Goal: Information Seeking & Learning: Check status

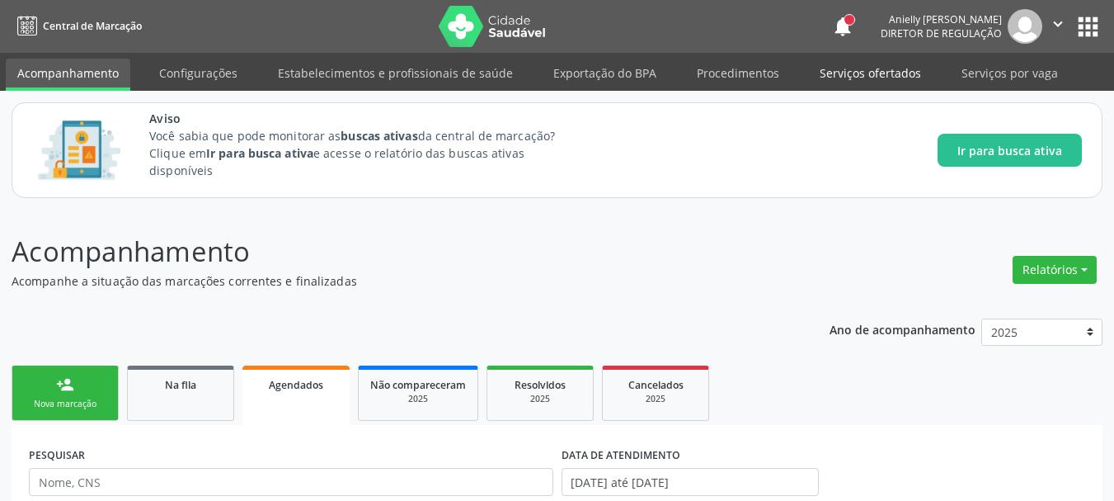
click at [845, 85] on link "Serviços ofertados" at bounding box center [870, 73] width 125 height 29
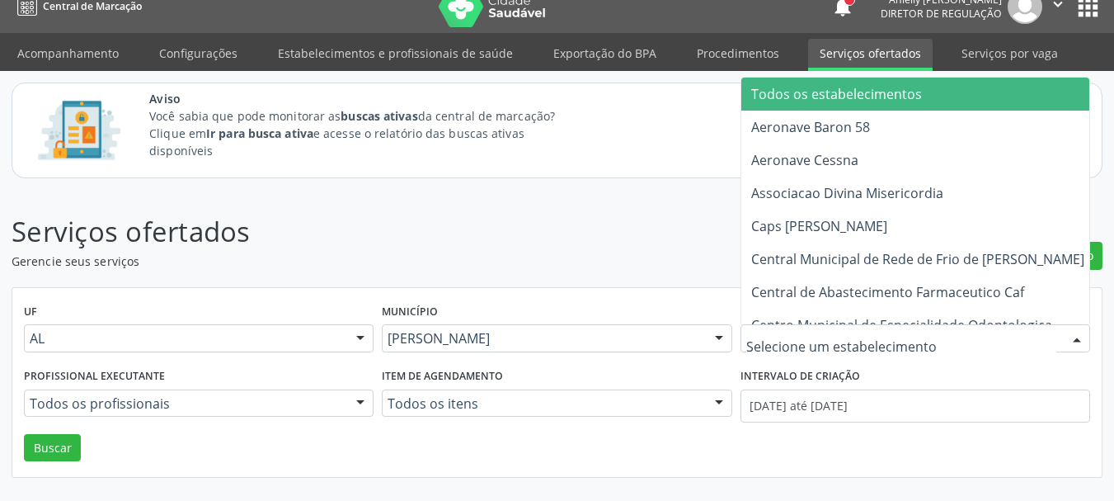
click at [913, 345] on input "text" at bounding box center [901, 346] width 310 height 33
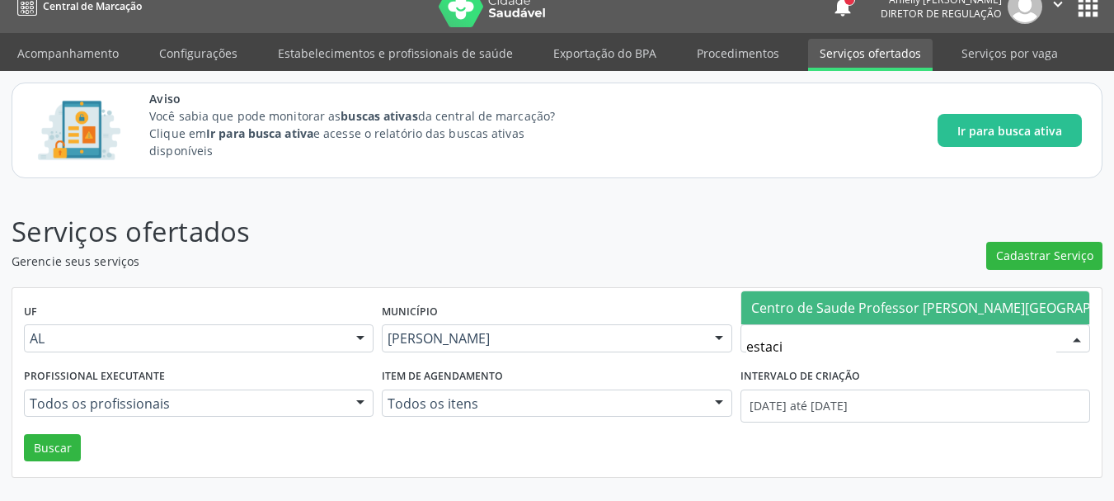
type input "estacio"
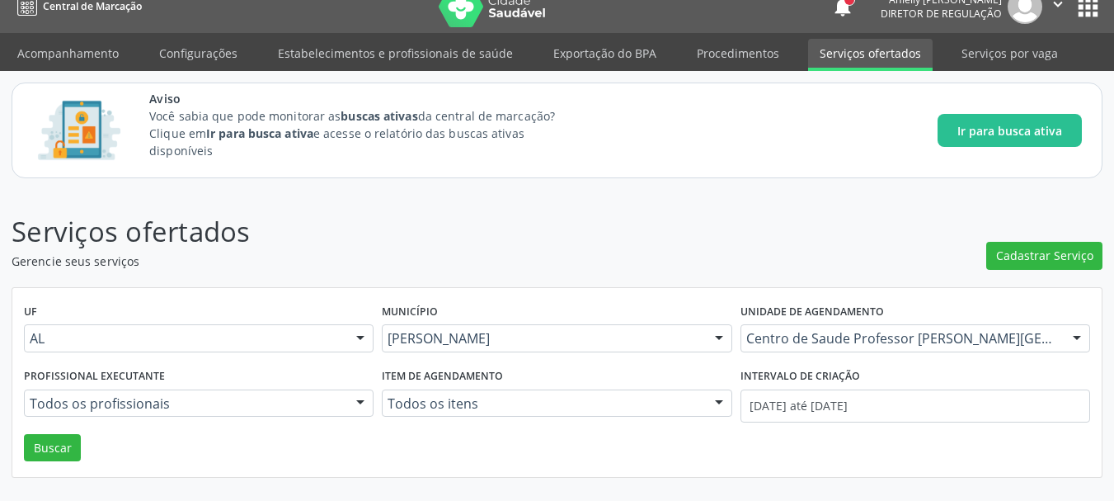
click at [212, 416] on div "Todos os profissionais" at bounding box center [199, 403] width 350 height 28
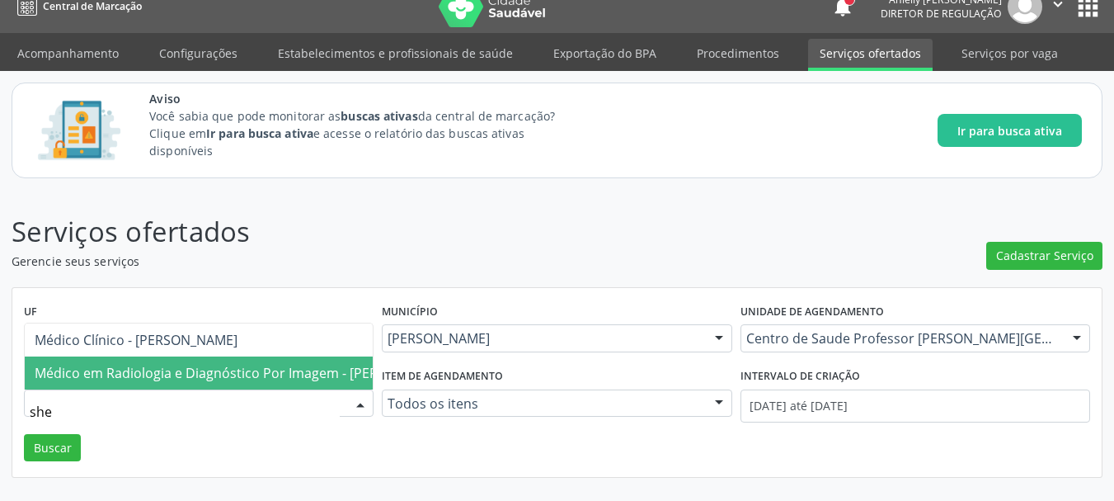
type input "shei"
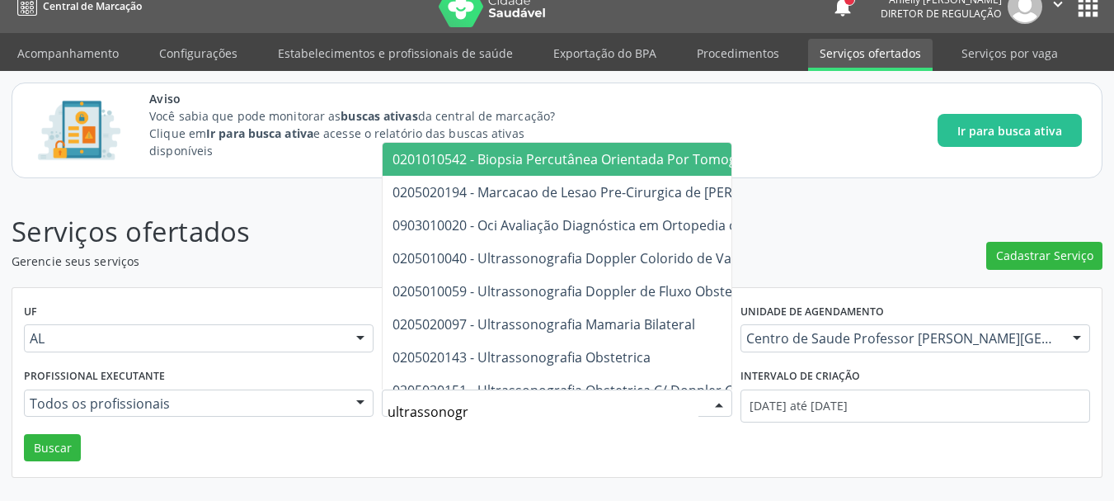
type input "ultrassonogra"
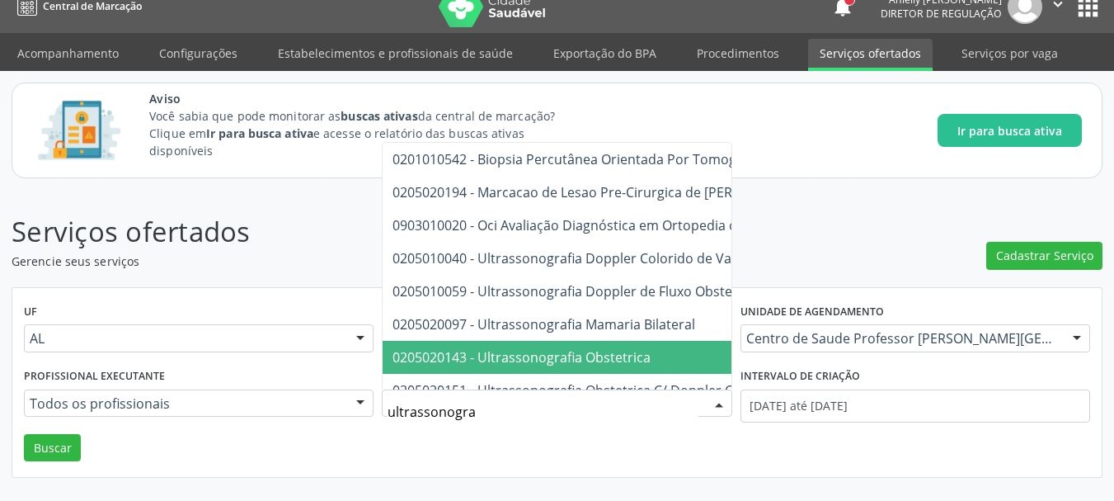
click at [638, 355] on span "0205020143 - Ultrassonografia Obstetrica" at bounding box center [521, 357] width 258 height 18
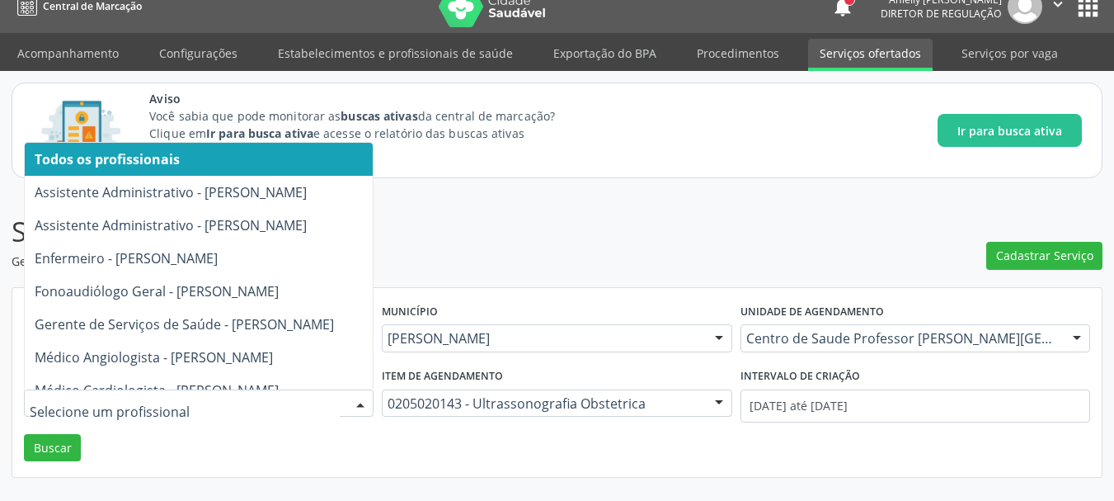
click at [284, 437] on div "UF AL AL Nenhum resultado encontrado para: " " Não há nenhuma opção para ser ex…" at bounding box center [556, 383] width 1089 height 190
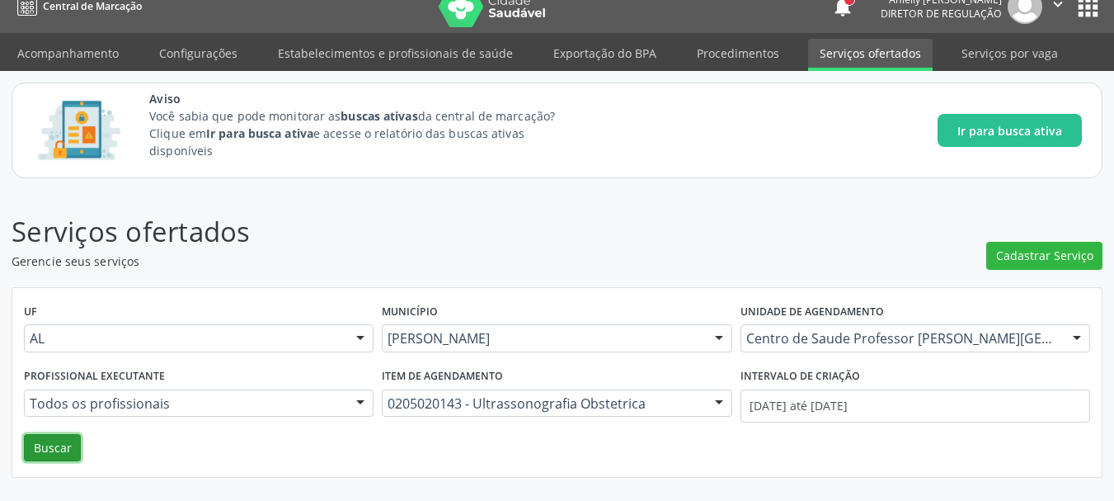
click at [62, 445] on button "Buscar" at bounding box center [52, 448] width 57 height 28
click at [60, 444] on button "Buscar" at bounding box center [52, 448] width 57 height 28
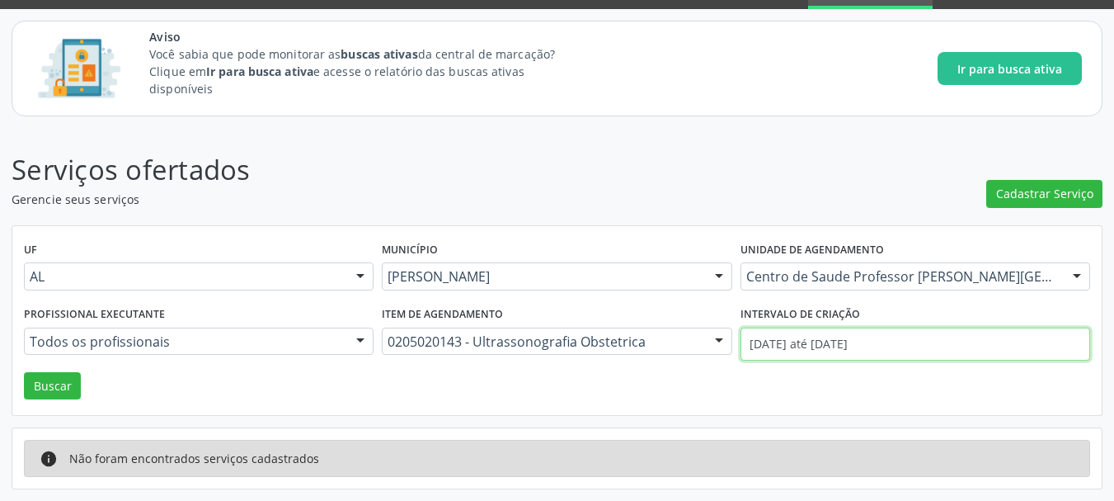
click at [882, 331] on input "[DATE] até [DATE]" at bounding box center [915, 343] width 350 height 33
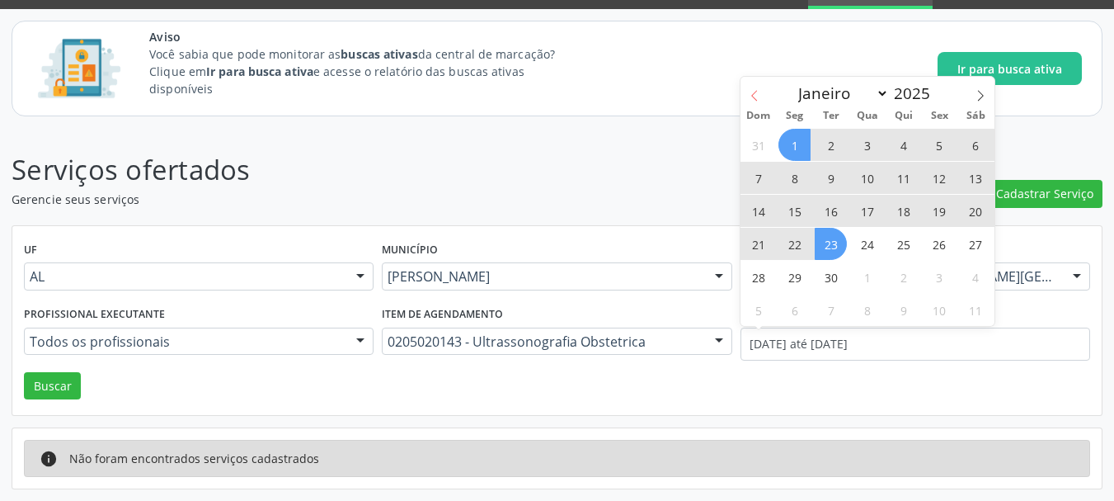
click at [754, 98] on icon at bounding box center [755, 96] width 12 height 12
select select "7"
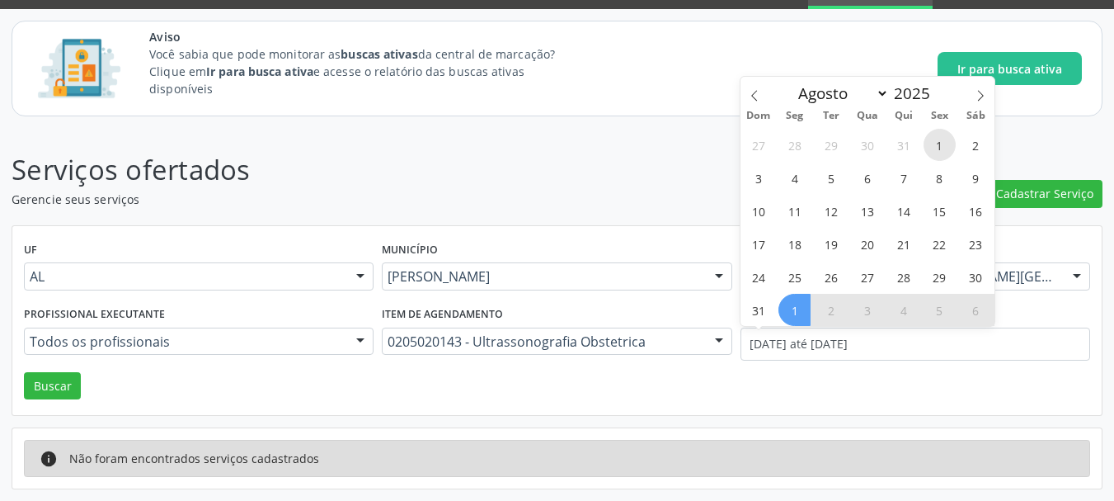
click at [936, 146] on span "1" at bounding box center [939, 145] width 32 height 32
type input "[DATE]"
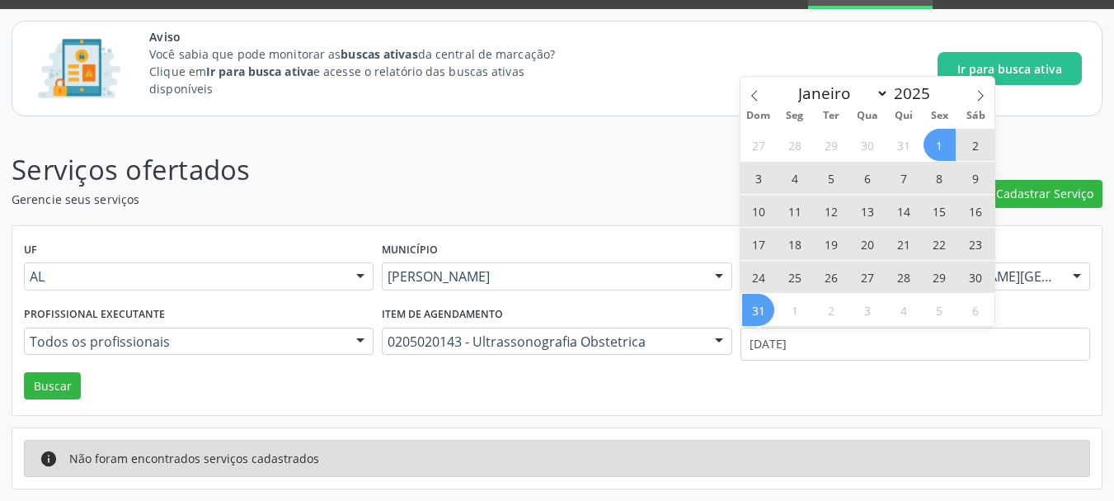
click at [755, 304] on span "31" at bounding box center [758, 310] width 32 height 32
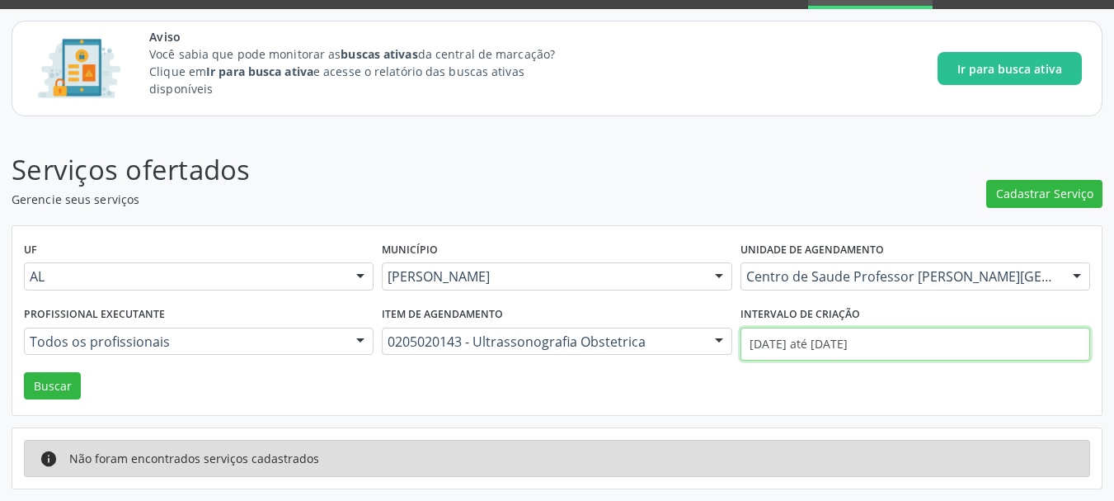
click at [797, 332] on input "[DATE] até [DATE]" at bounding box center [915, 343] width 350 height 33
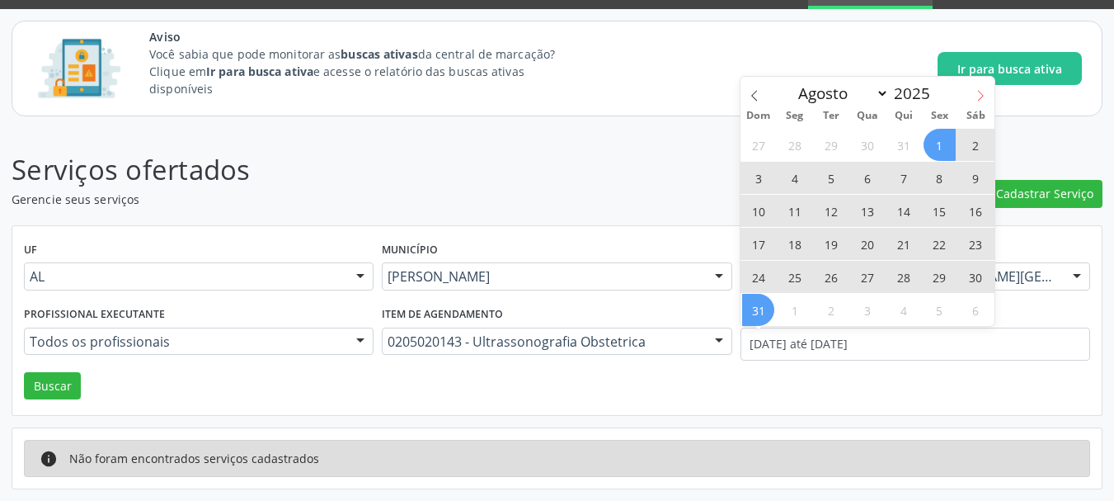
click at [985, 101] on icon at bounding box center [981, 96] width 12 height 12
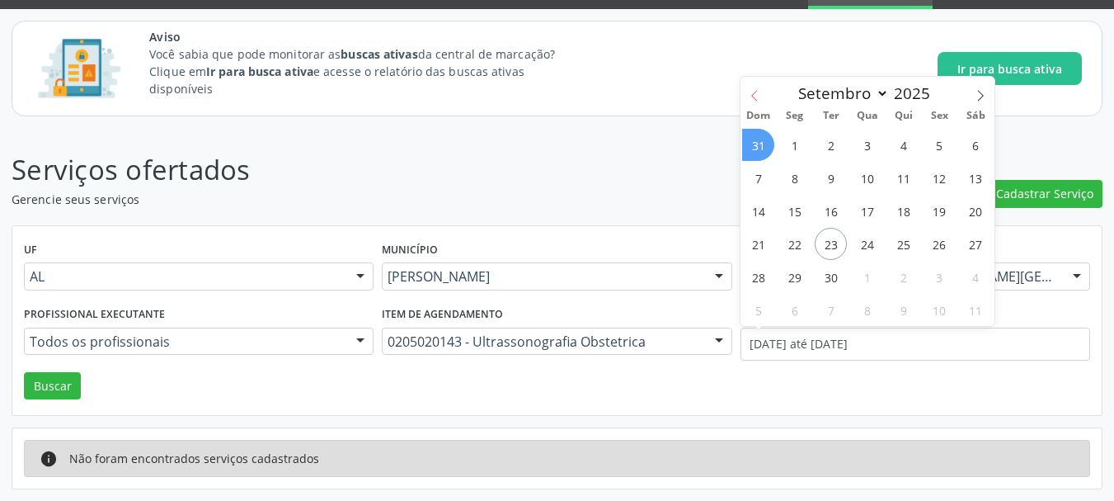
click at [759, 100] on icon at bounding box center [755, 96] width 12 height 12
select select "7"
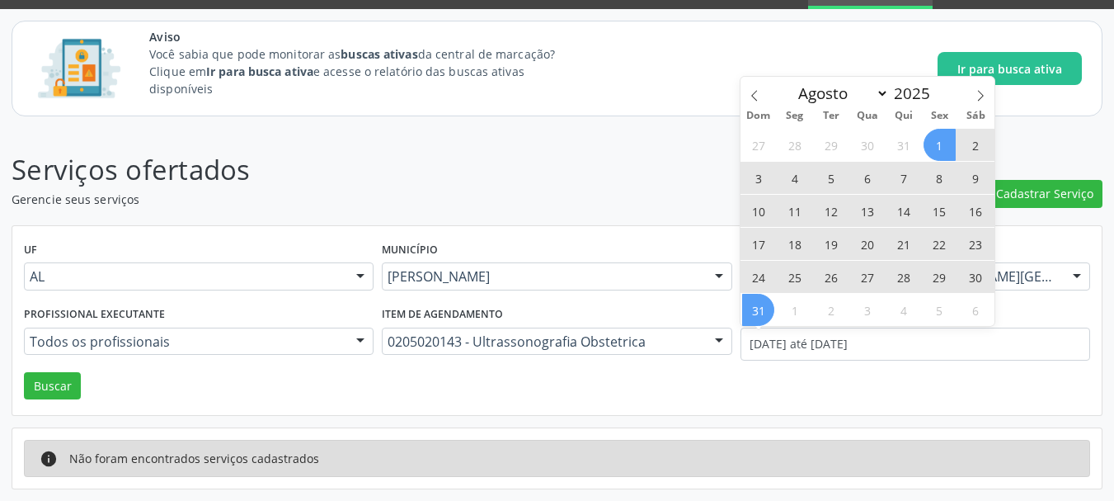
click at [875, 214] on span "13" at bounding box center [867, 211] width 32 height 32
type input "[DATE]"
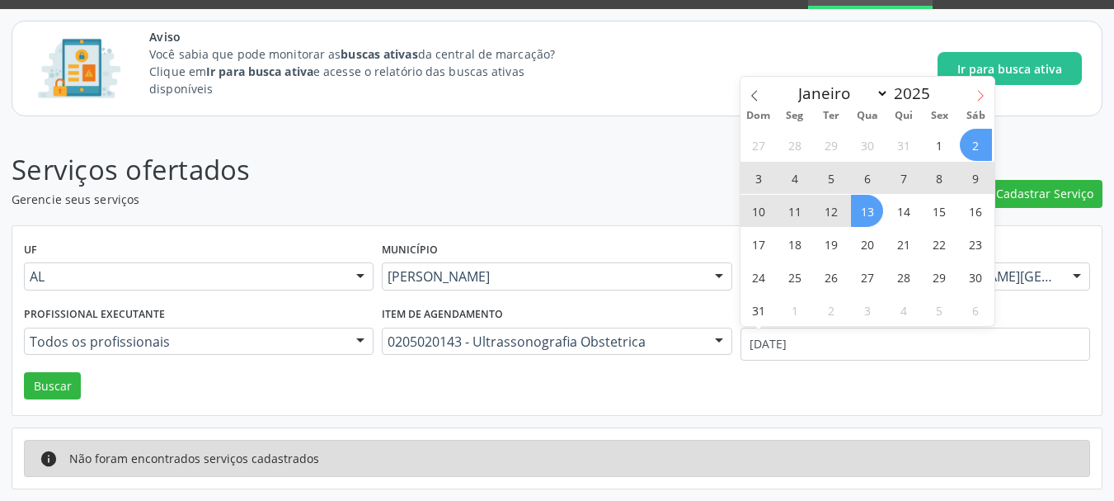
click at [984, 101] on icon at bounding box center [981, 96] width 12 height 12
select select "8"
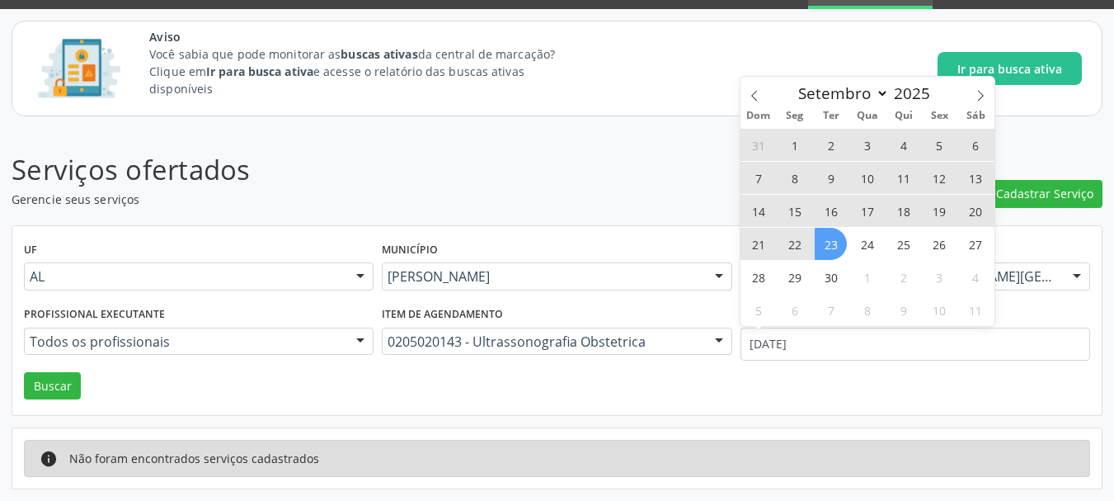
click at [833, 239] on span "23" at bounding box center [831, 244] width 32 height 32
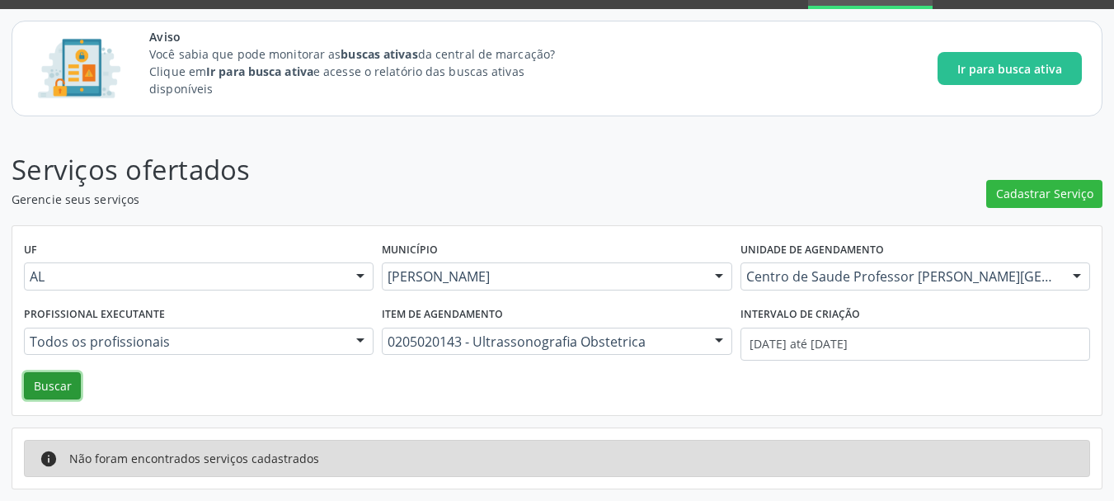
click at [63, 372] on button "Buscar" at bounding box center [52, 386] width 57 height 28
click at [441, 426] on div "Serviços ofertados Gerencie seus serviços Cadastrar Serviço UF AL AL Nenhum res…" at bounding box center [557, 319] width 1091 height 340
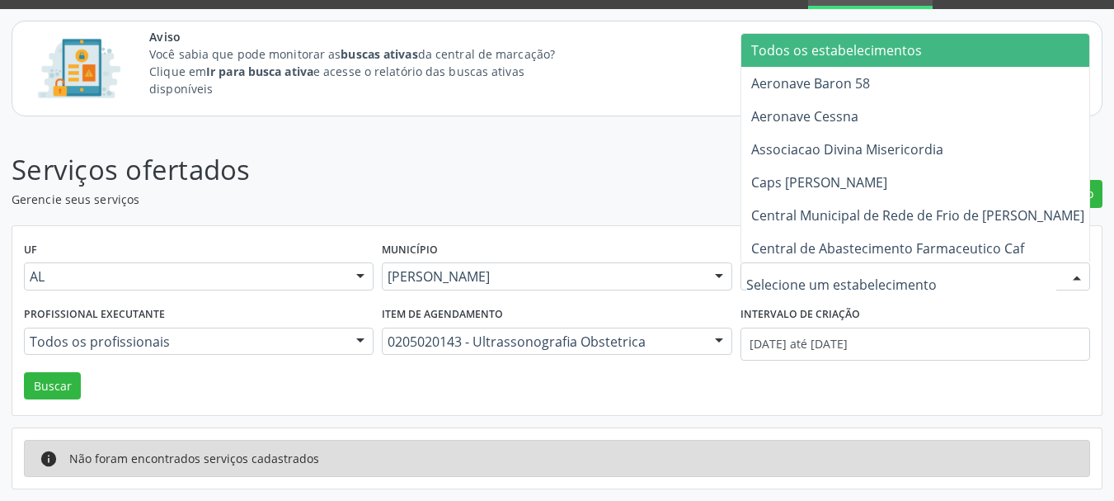
click at [879, 54] on span "Todos os estabelecimentos" at bounding box center [836, 50] width 171 height 18
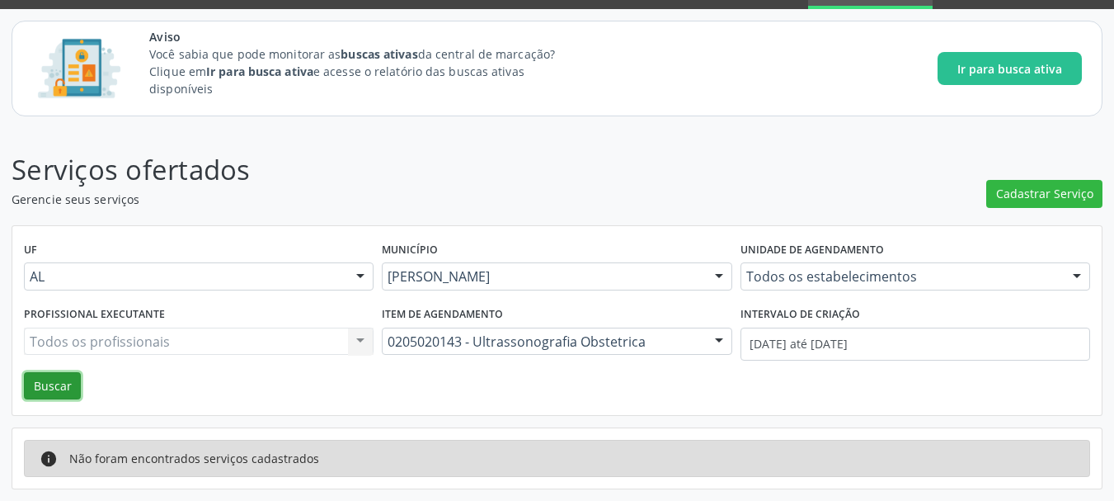
click at [50, 387] on button "Buscar" at bounding box center [52, 386] width 57 height 28
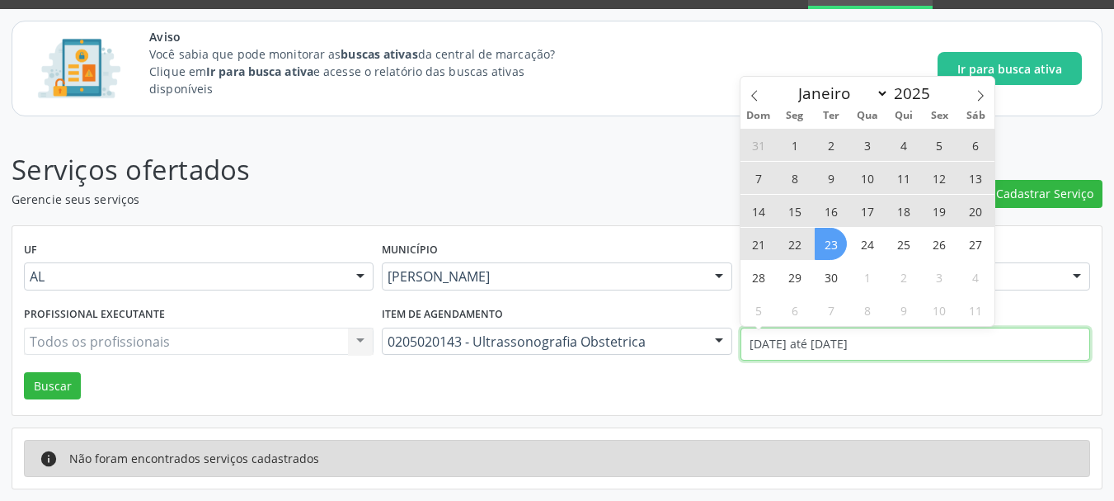
click at [842, 355] on input "[DATE] até [DATE]" at bounding box center [915, 343] width 350 height 33
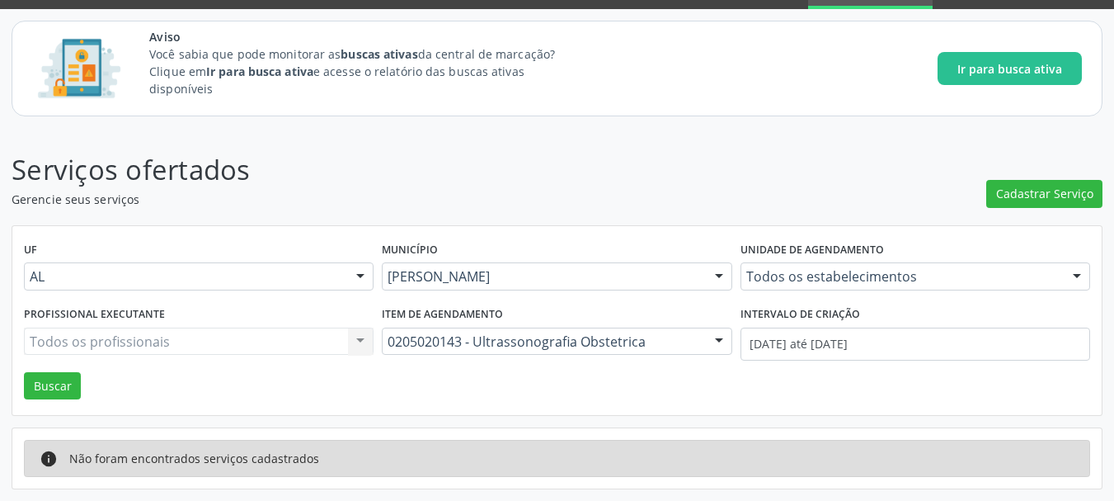
click at [768, 374] on div "UF AL AL Nenhum resultado encontrado para: " " Não há nenhuma opção para ser ex…" at bounding box center [556, 321] width 1089 height 190
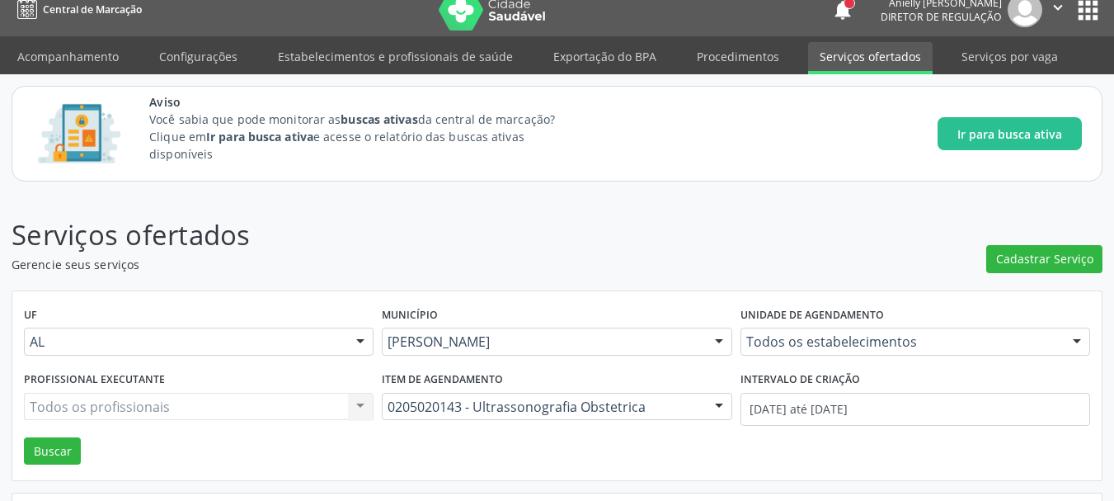
scroll to position [0, 0]
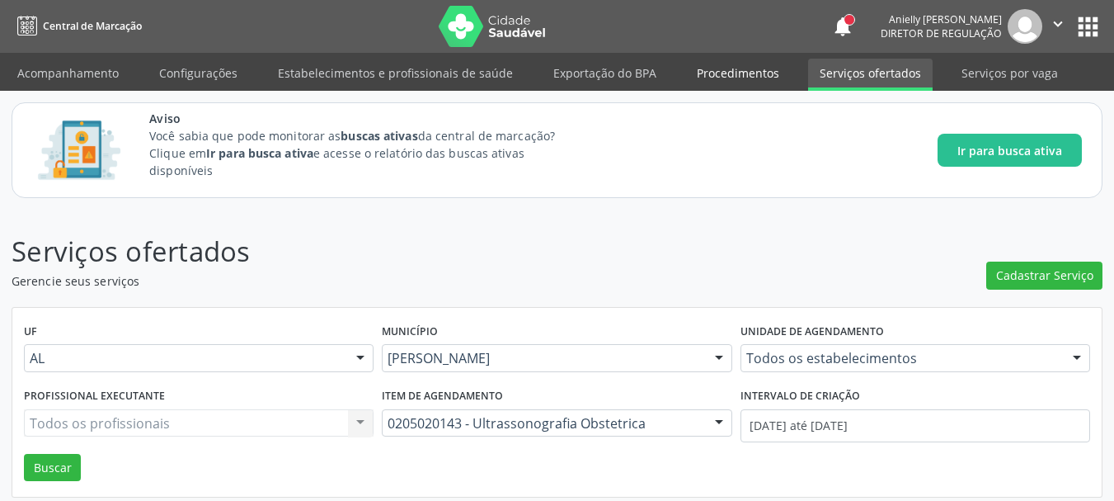
click at [712, 78] on link "Procedimentos" at bounding box center [738, 73] width 106 height 29
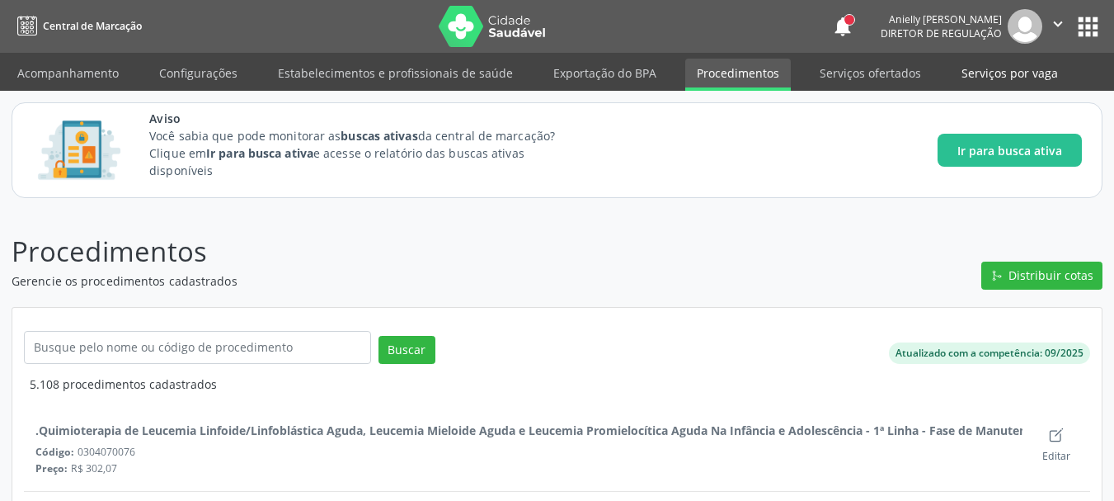
click at [981, 78] on link "Serviços por vaga" at bounding box center [1010, 73] width 120 height 29
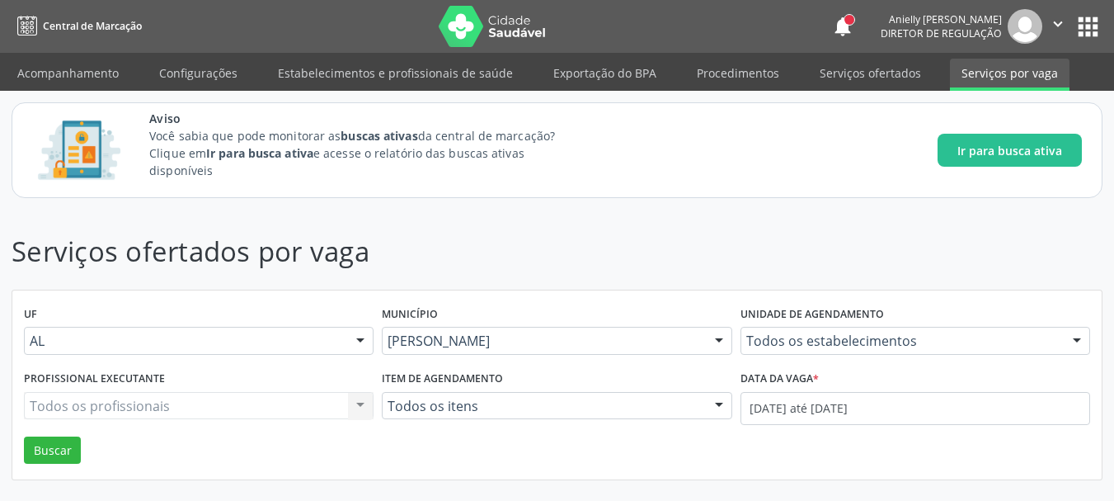
scroll to position [2, 0]
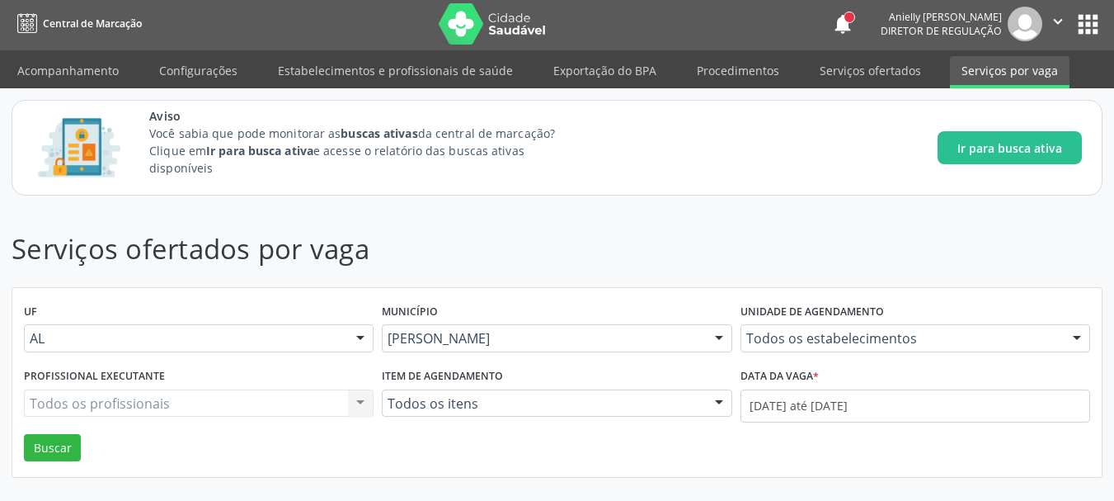
click at [1042, 37] on button "" at bounding box center [1057, 24] width 31 height 35
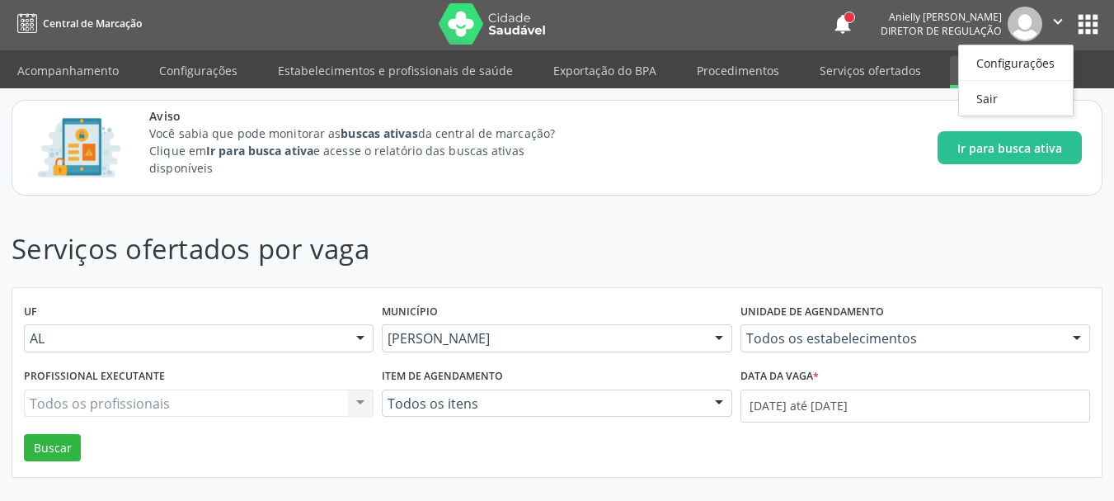
click at [1087, 23] on button "apps" at bounding box center [1088, 24] width 29 height 29
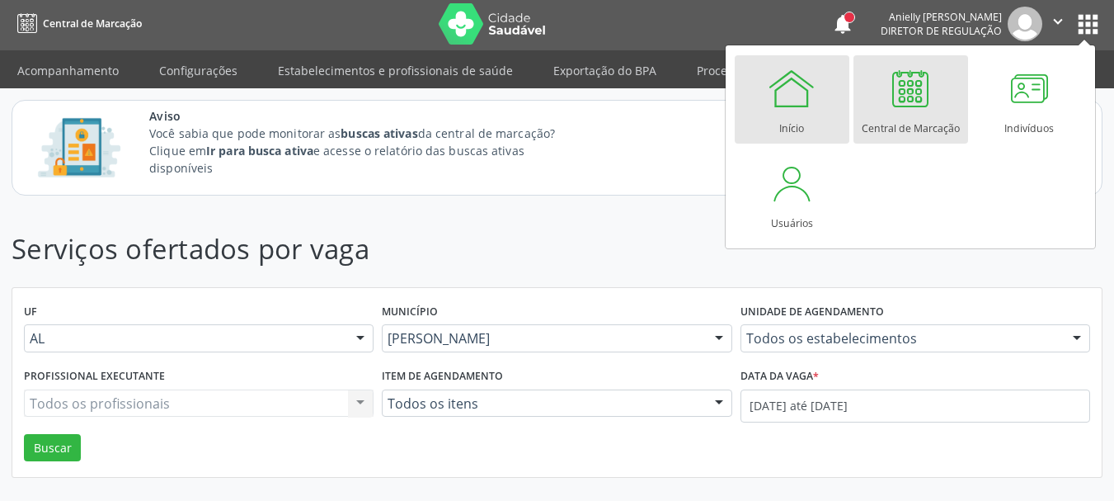
click at [777, 119] on link "Início" at bounding box center [792, 99] width 115 height 88
